Goal: Transaction & Acquisition: Purchase product/service

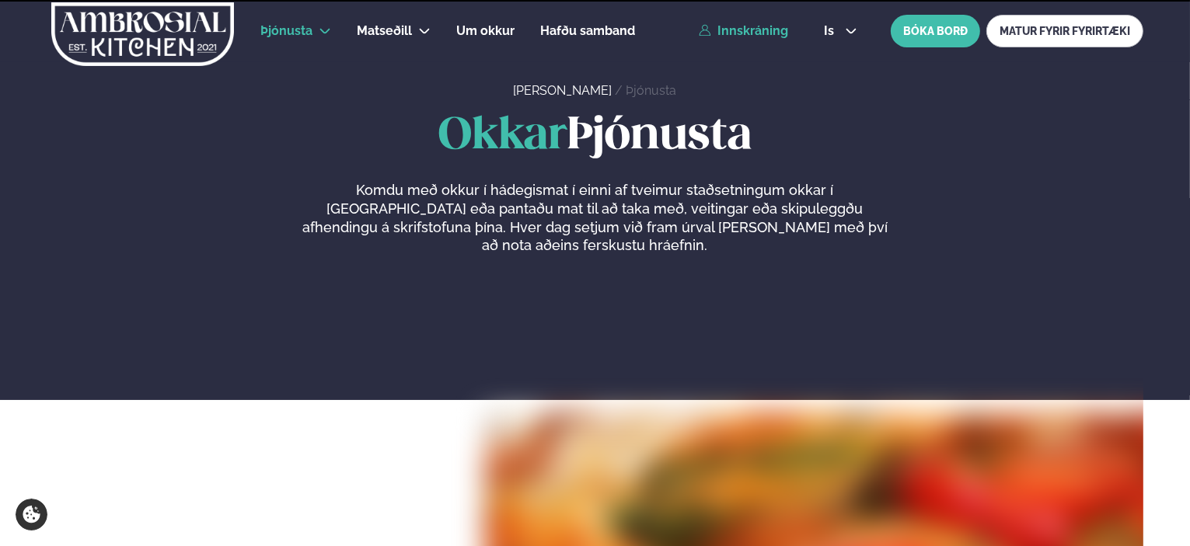
click at [769, 29] on link "Innskráning" at bounding box center [743, 31] width 89 height 14
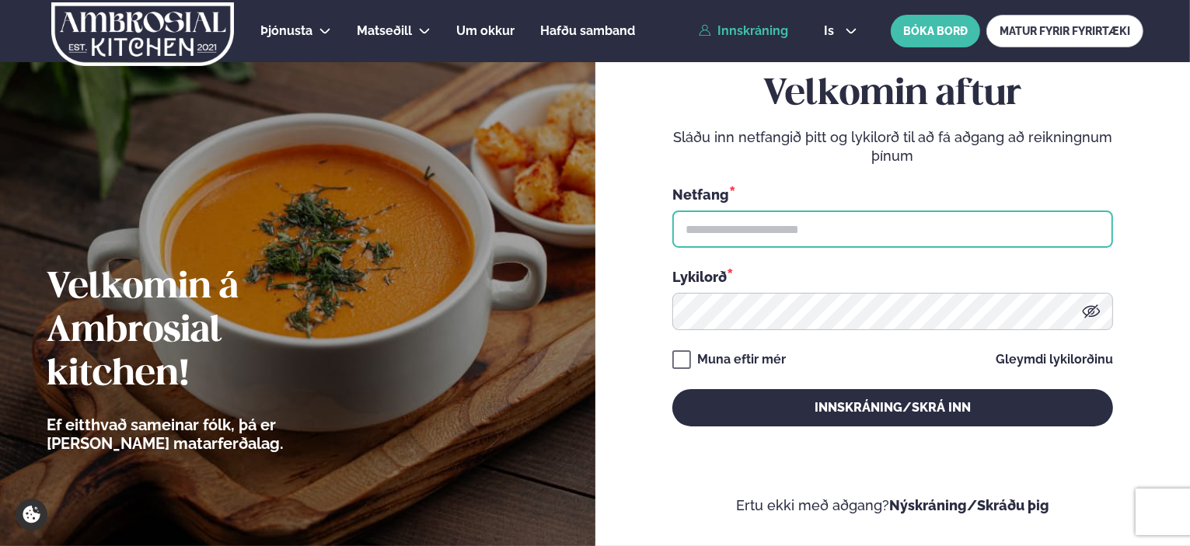
click at [772, 225] on input "text" at bounding box center [892, 229] width 441 height 37
type input "**********"
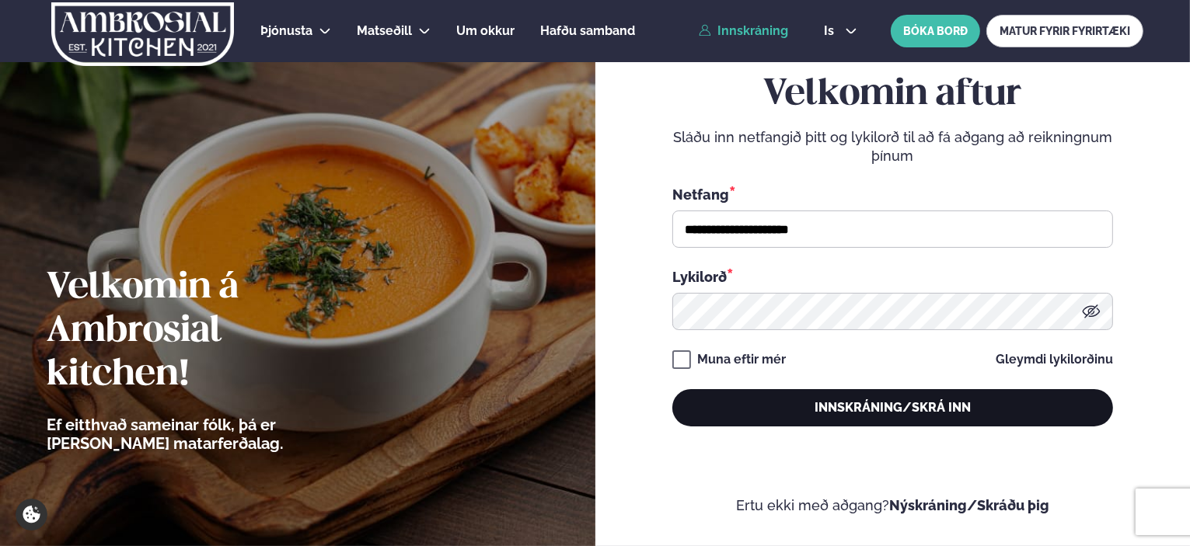
click at [829, 409] on button "Innskráning/Skrá inn" at bounding box center [892, 407] width 441 height 37
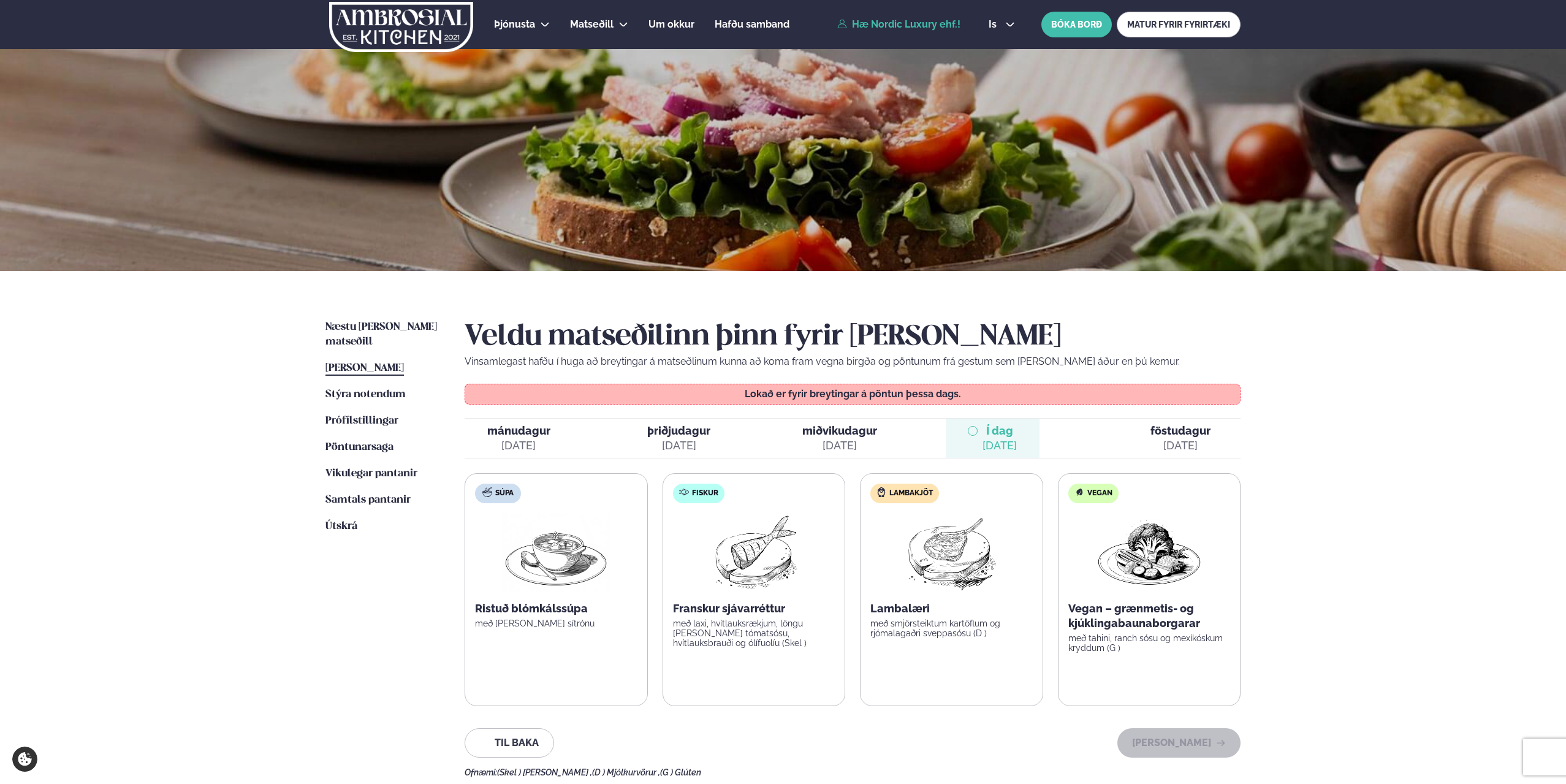
click at [938, 430] on div "[DATE]" at bounding box center [1180, 446] width 60 height 15
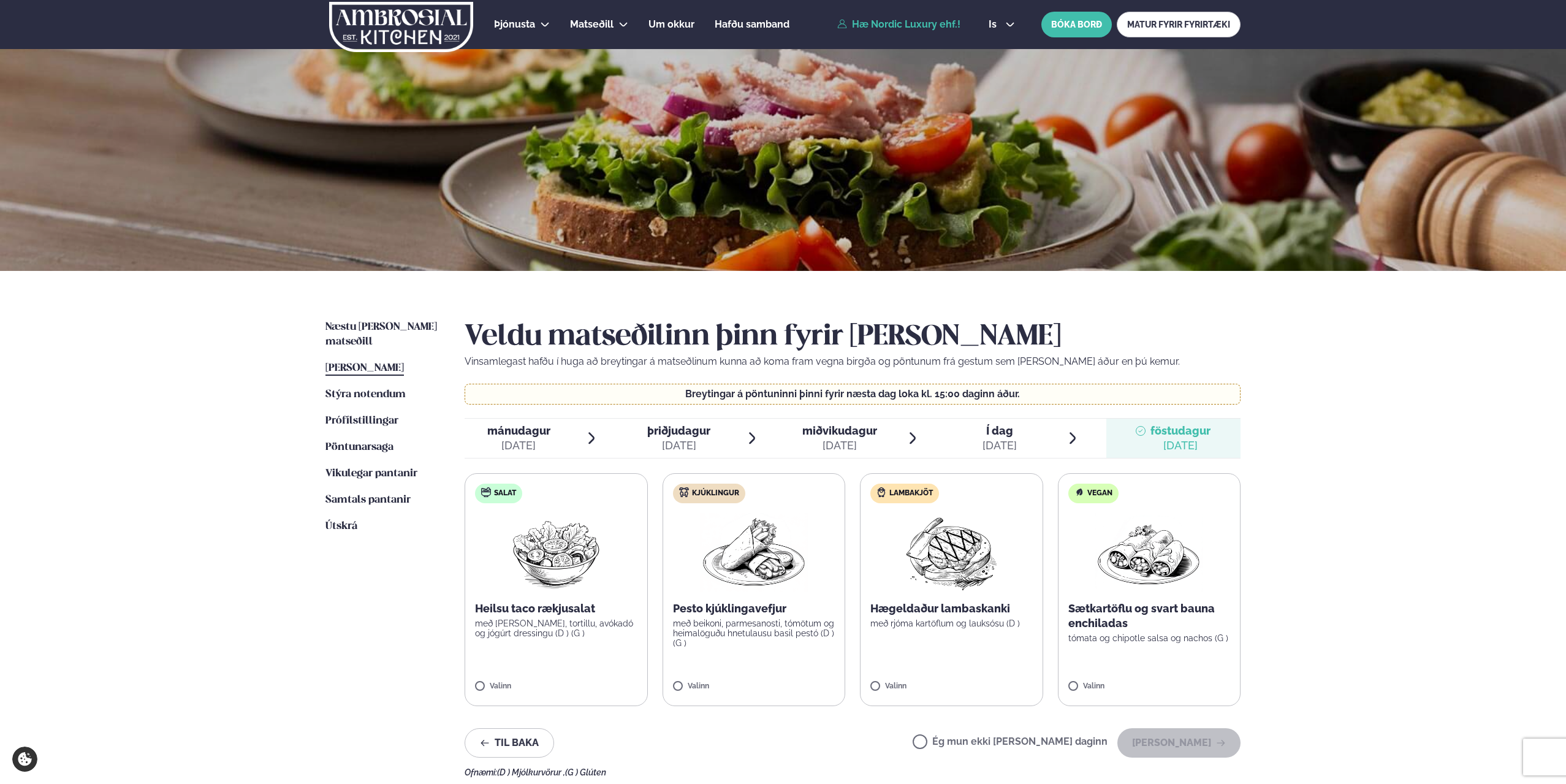
click at [515, 430] on label "Salat Heilsu taco rækjusalat með [PERSON_NAME], tortillu, avókadó og jógúrt dre…" at bounding box center [556, 589] width 183 height 233
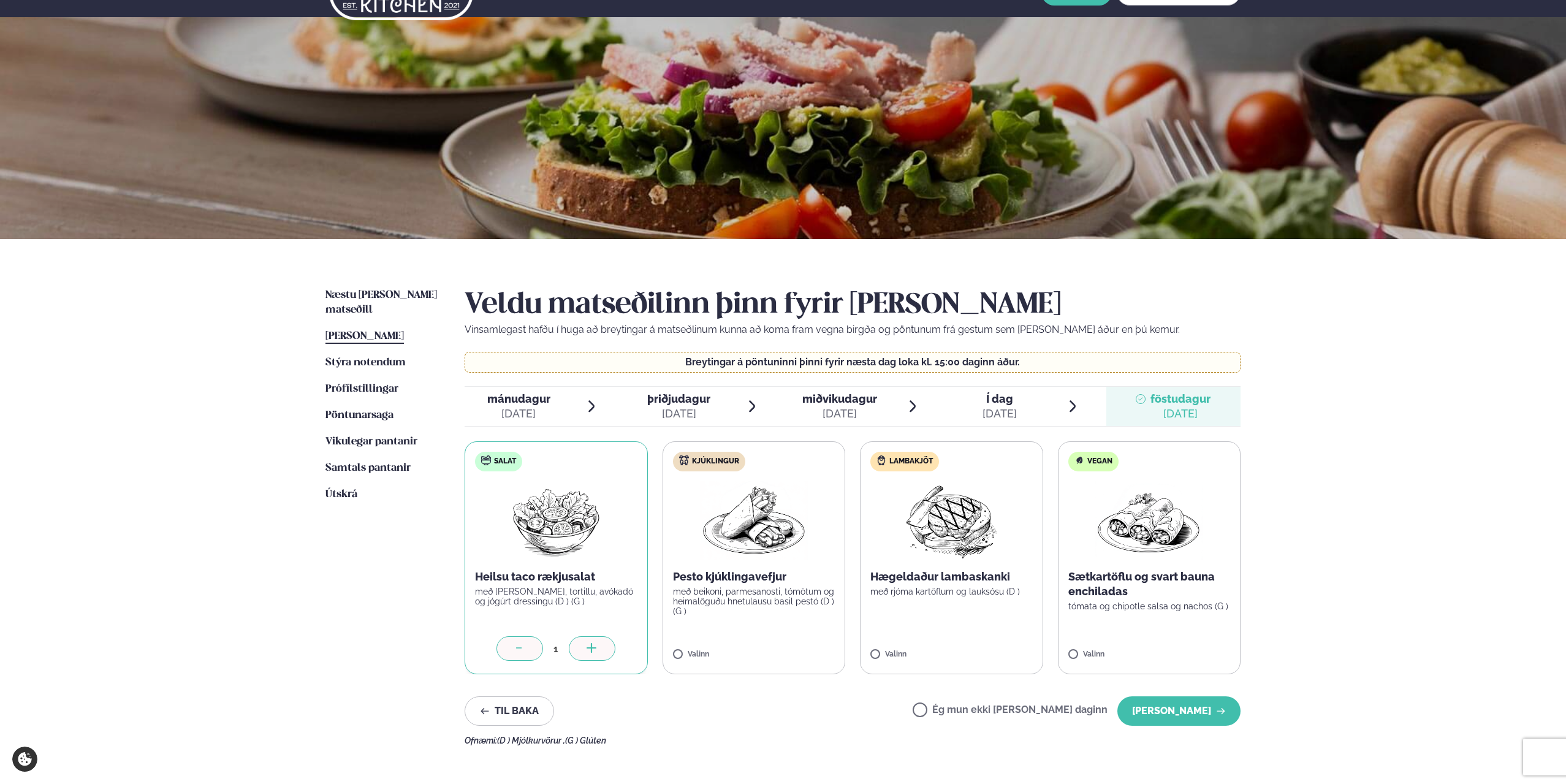
scroll to position [122, 0]
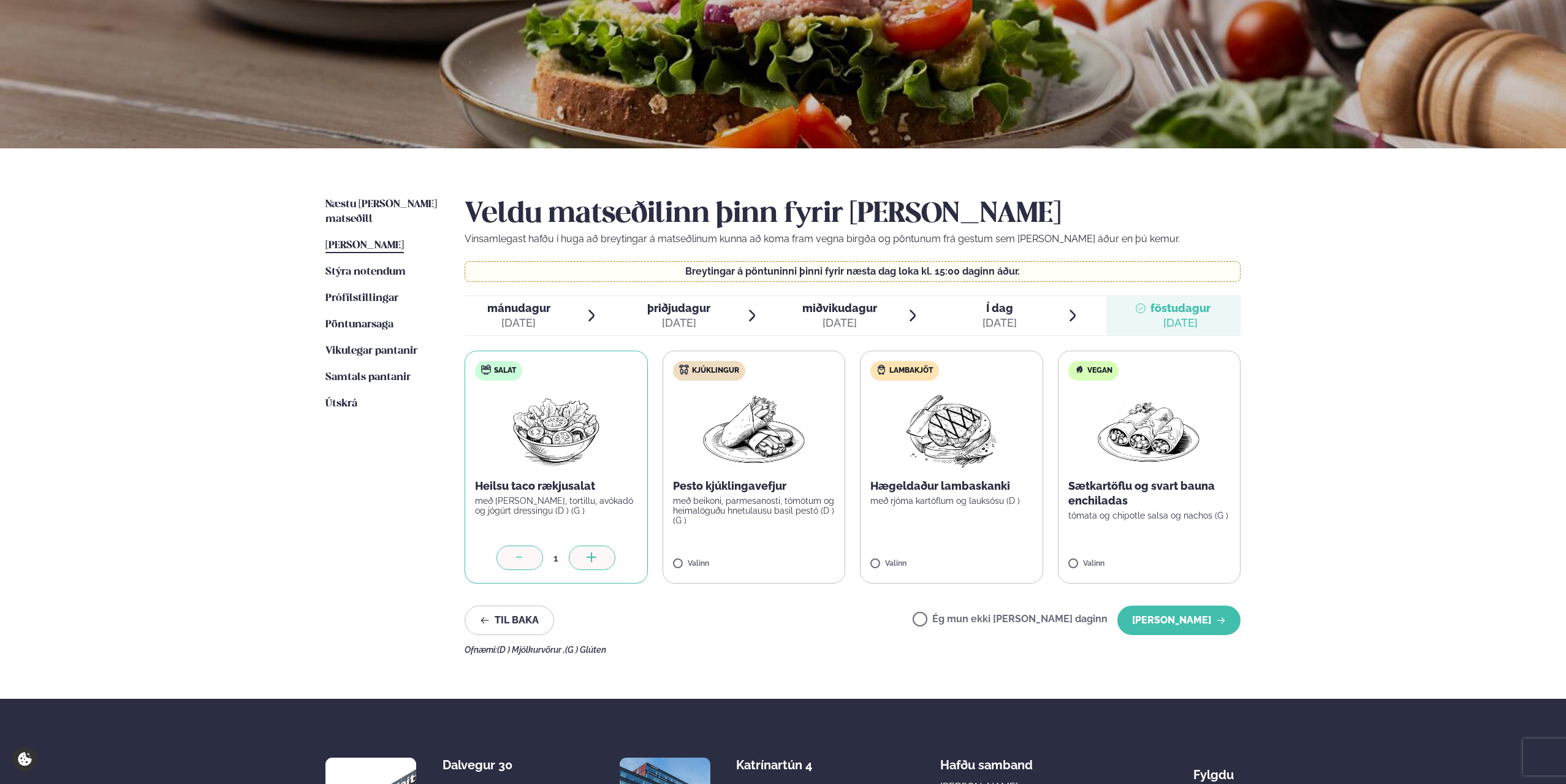
click at [581, 430] on div at bounding box center [592, 558] width 47 height 24
click at [581, 430] on div at bounding box center [592, 558] width 47 height 24
click at [938, 430] on p "með rjóma kartöflum og lauksósu (D )" at bounding box center [951, 501] width 163 height 9
click at [938, 430] on div at bounding box center [987, 558] width 47 height 24
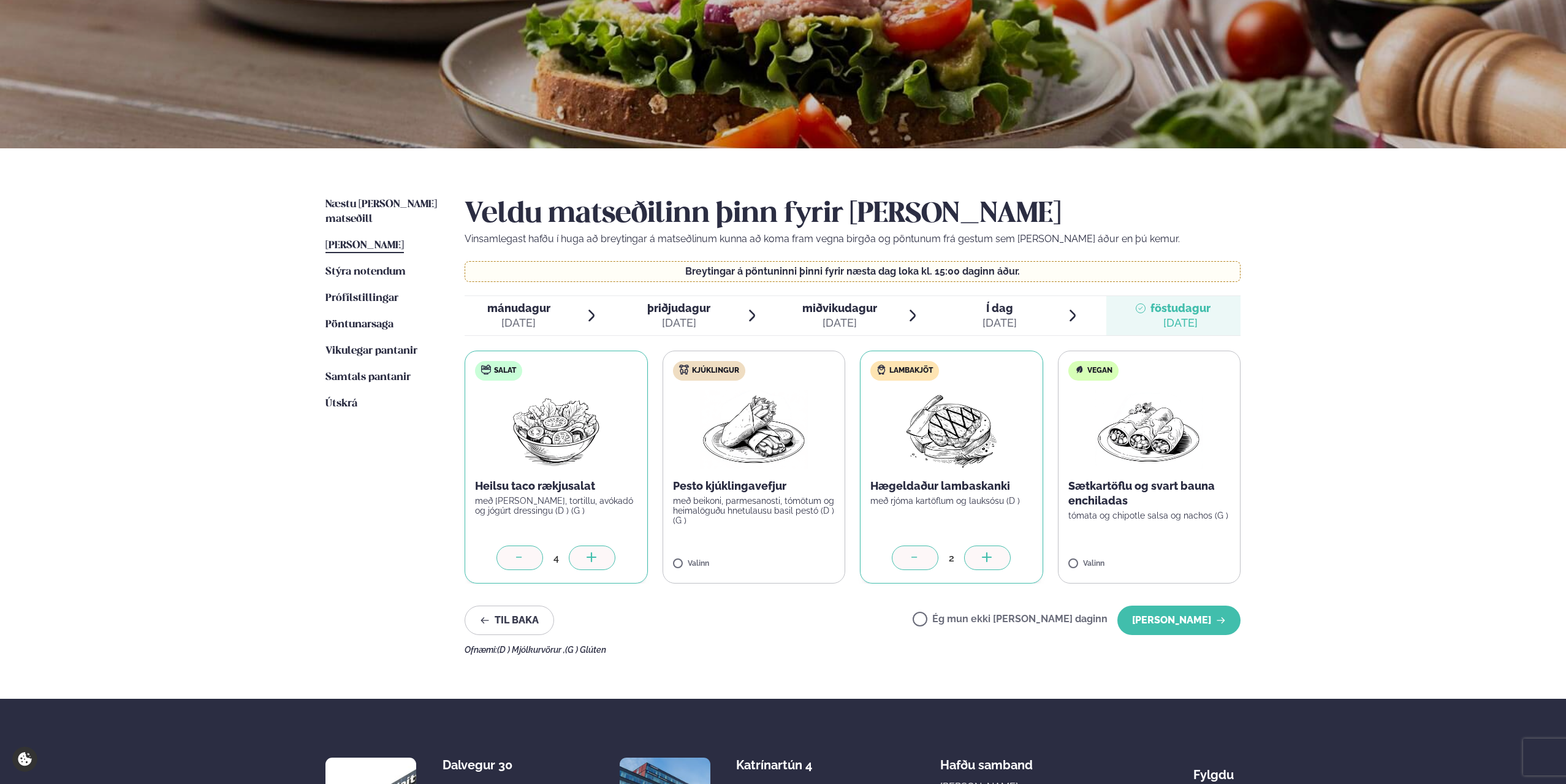
click at [938, 430] on div at bounding box center [987, 558] width 47 height 24
click at [938, 430] on label "Vegan Sætkartöflu og svart bauna enchiladas tómata og chipotle salsa og nachos …" at bounding box center [1149, 466] width 183 height 233
click at [938, 430] on div at bounding box center [1185, 558] width 47 height 24
click at [776, 430] on label "Kjúklingur Pesto kjúklingavefjur með beikoni, parmesanosti, tómötum og heimalög…" at bounding box center [754, 466] width 183 height 233
click at [728, 430] on img at bounding box center [753, 429] width 108 height 78
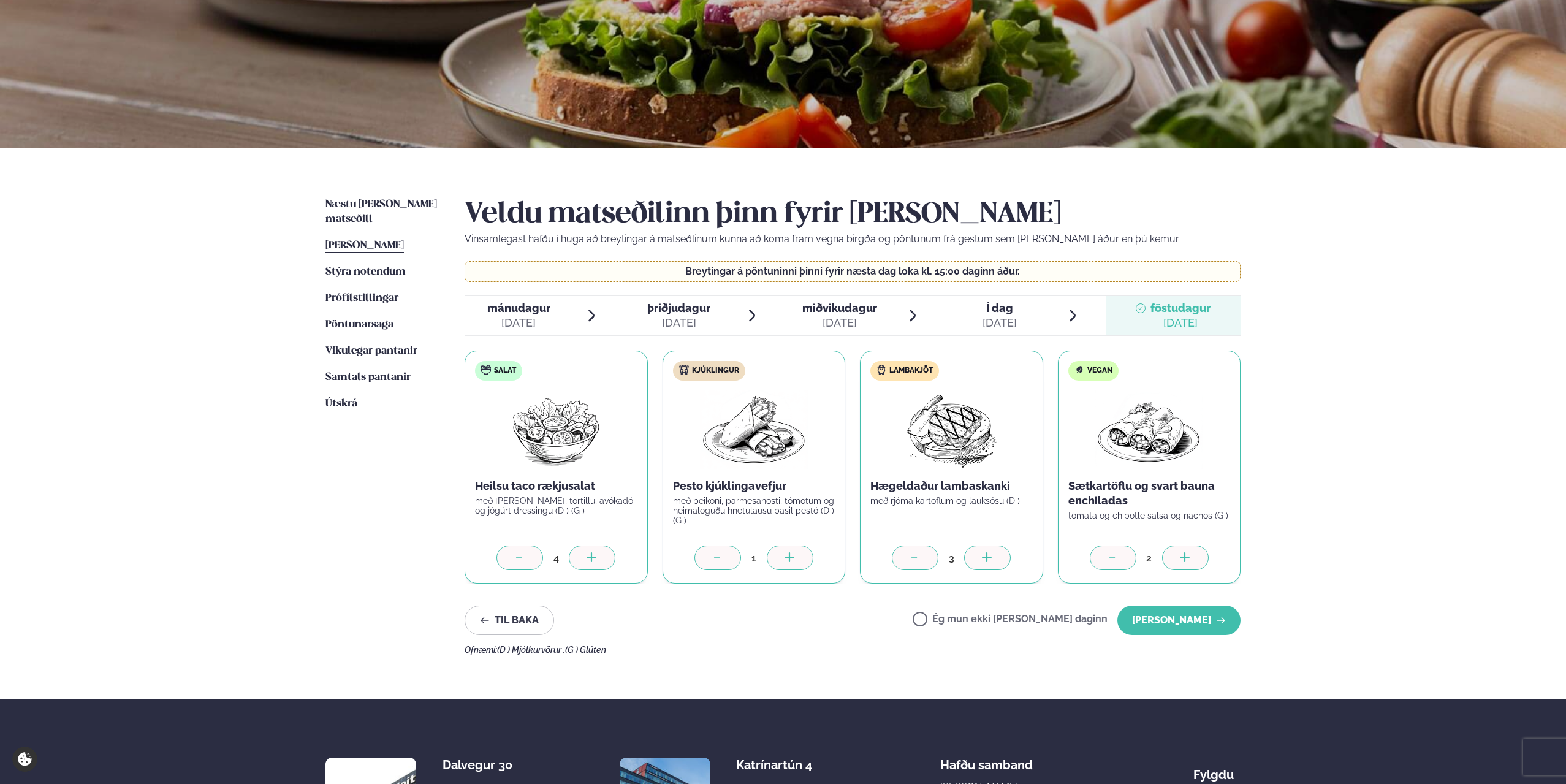
click at [798, 430] on div at bounding box center [790, 558] width 47 height 24
